Goal: Task Accomplishment & Management: Use online tool/utility

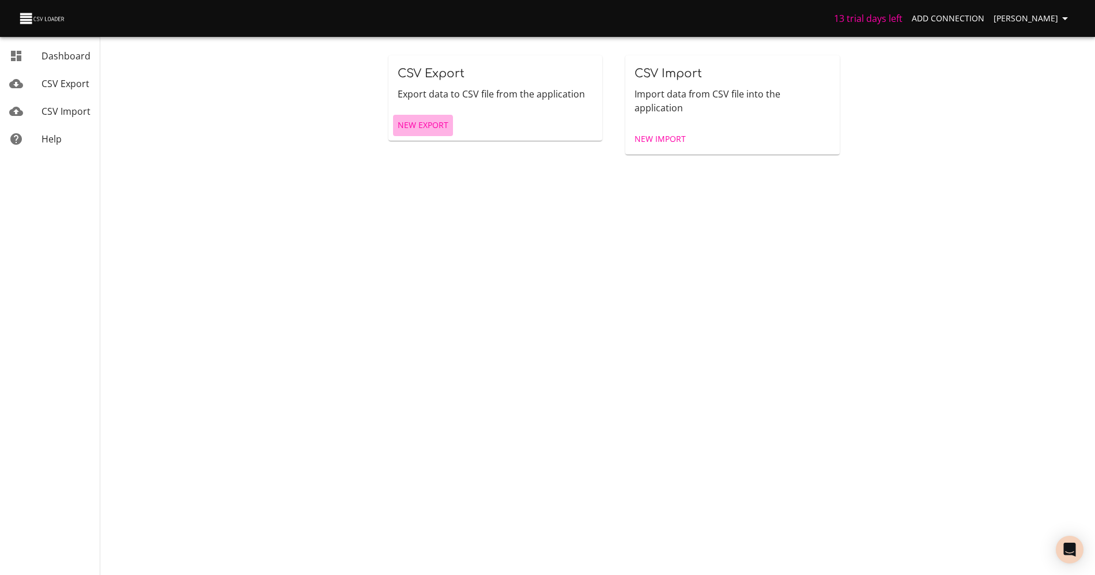
click at [421, 127] on span "New Export" at bounding box center [423, 125] width 51 height 14
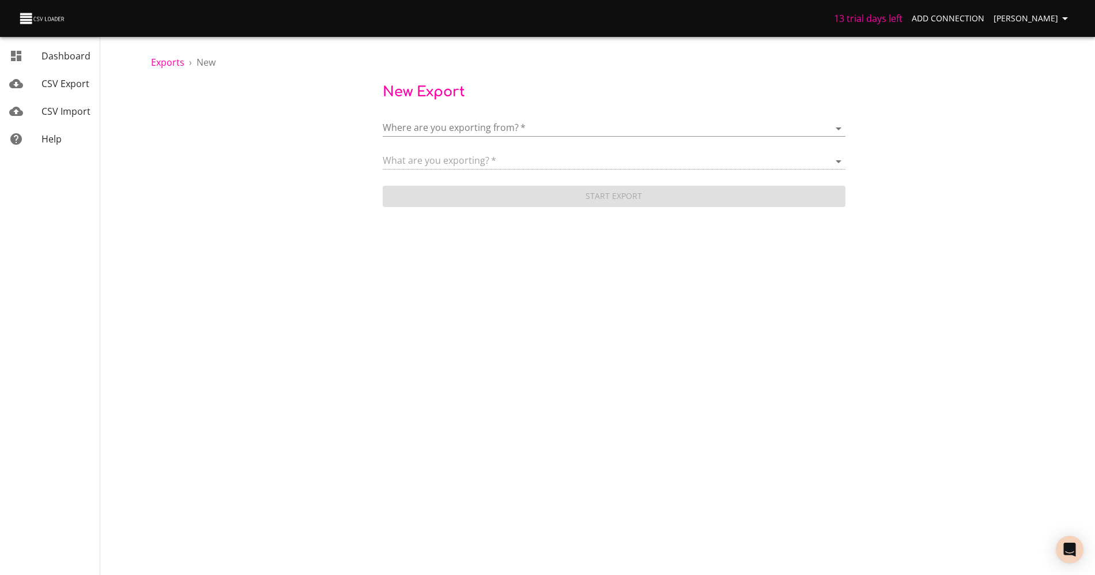
click at [426, 133] on body "13 trial days left Add Connection Anaëlle Doux Dashboard CSV Export CSV Import …" at bounding box center [547, 287] width 1095 height 575
click at [447, 161] on span "Add New Connection" at bounding box center [469, 166] width 91 height 13
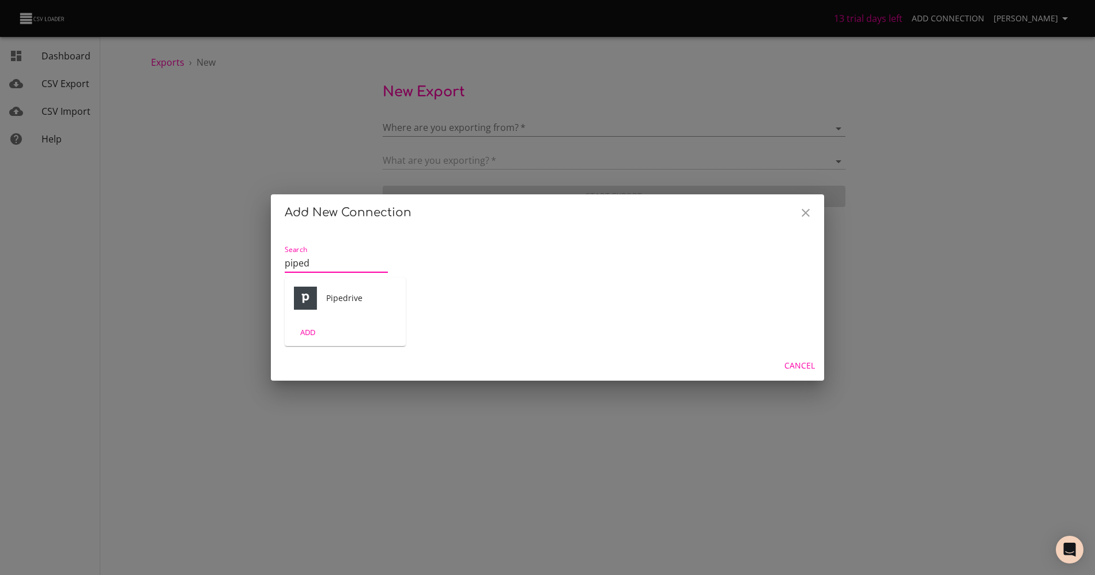
type input "piped"
click at [300, 331] on span "ADD" at bounding box center [307, 332] width 31 height 13
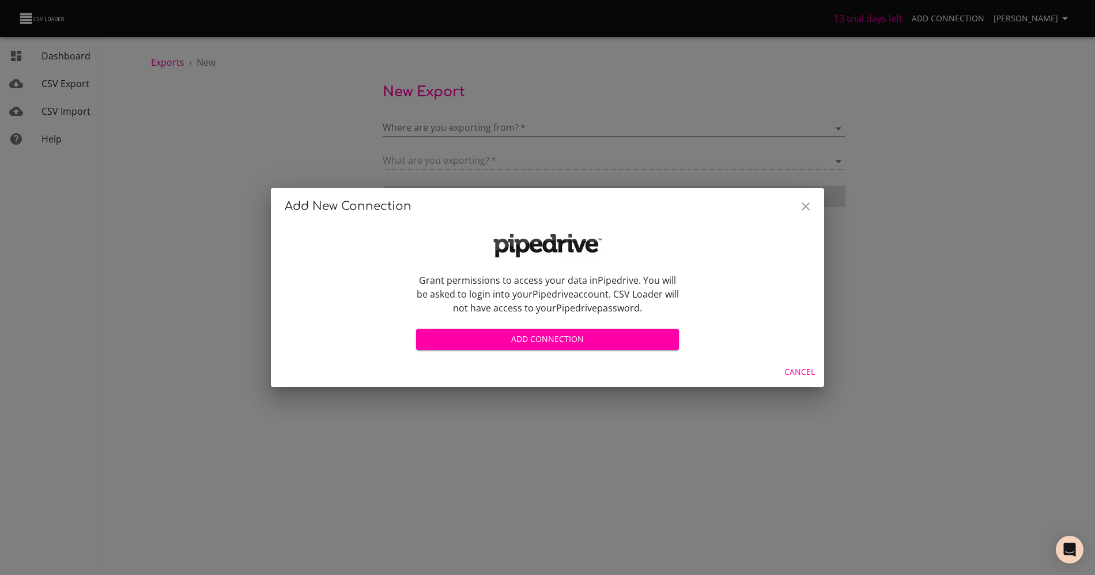
click at [477, 341] on span "Add Connection" at bounding box center [547, 339] width 244 height 14
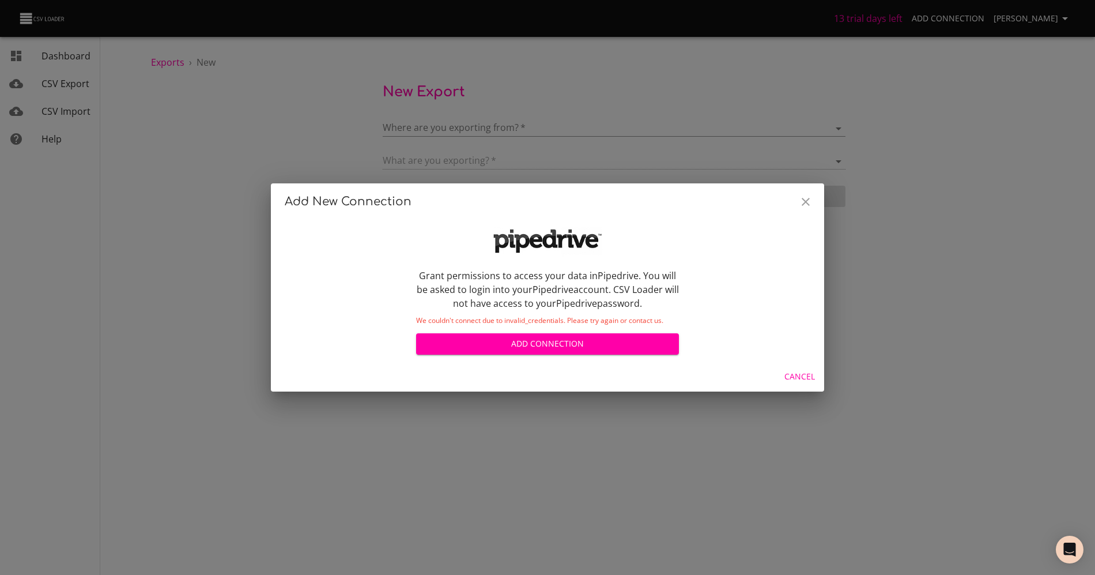
click at [811, 199] on icon "Close" at bounding box center [806, 202] width 14 height 14
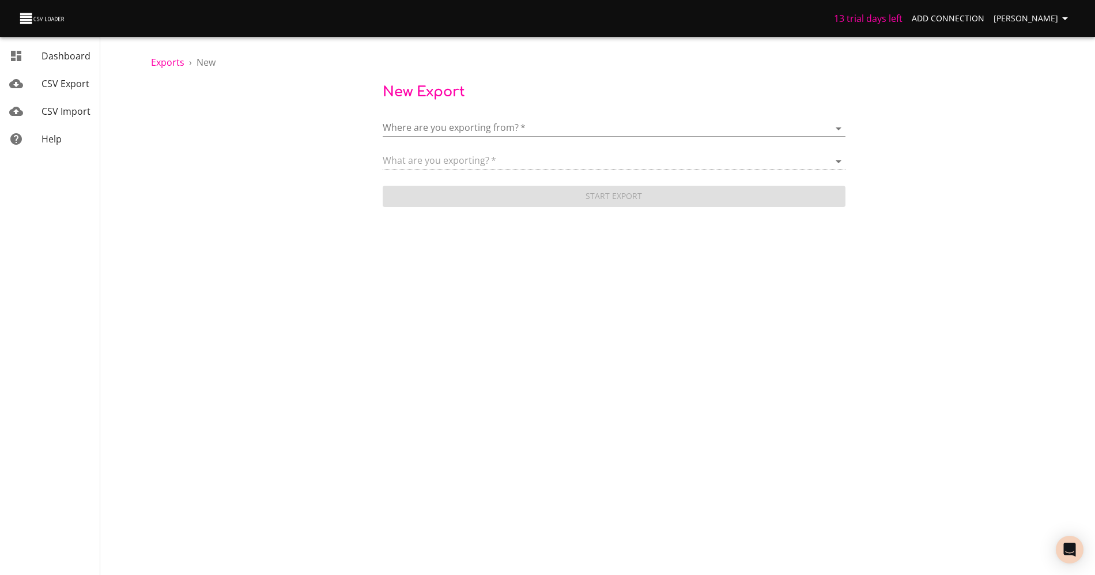
click at [255, 137] on div "Where are you exporting from?   * ​ What are you exporting?   * Start Export" at bounding box center [613, 157] width 925 height 103
